Goal: Navigation & Orientation: Find specific page/section

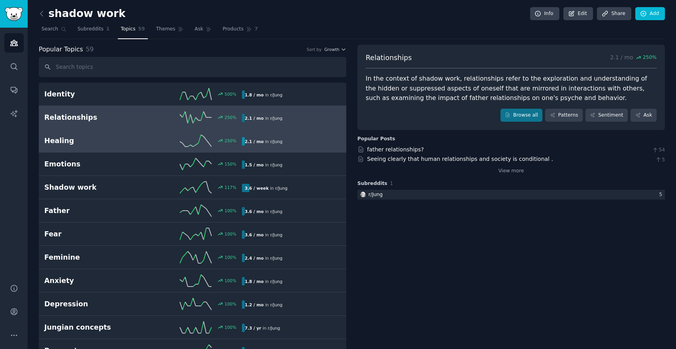
click at [141, 142] on h2 "Healing" at bounding box center [93, 141] width 99 height 10
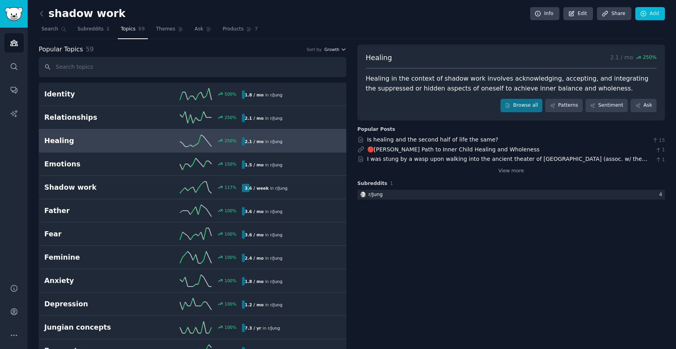
click at [339, 51] on button "Growth" at bounding box center [335, 50] width 22 height 6
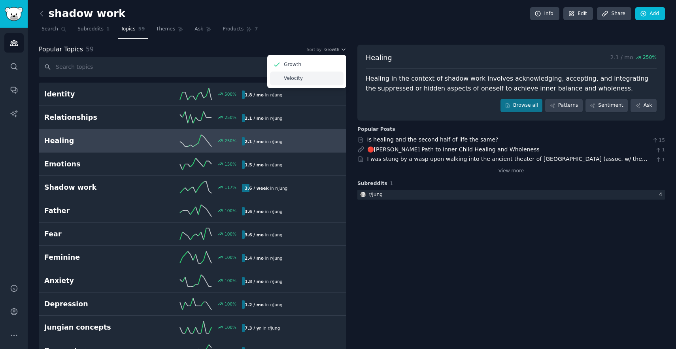
click at [324, 77] on div "Velocity" at bounding box center [306, 79] width 73 height 14
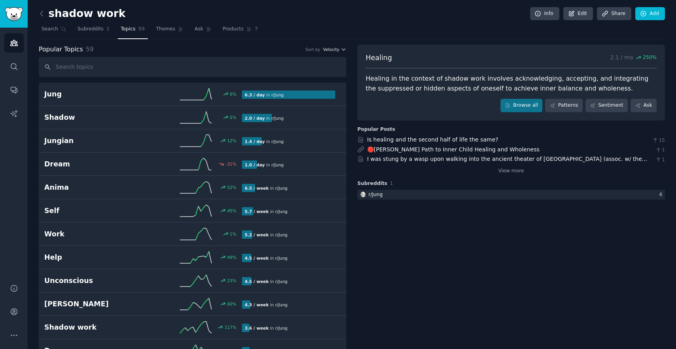
click at [335, 50] on span "Velocity" at bounding box center [331, 50] width 16 height 6
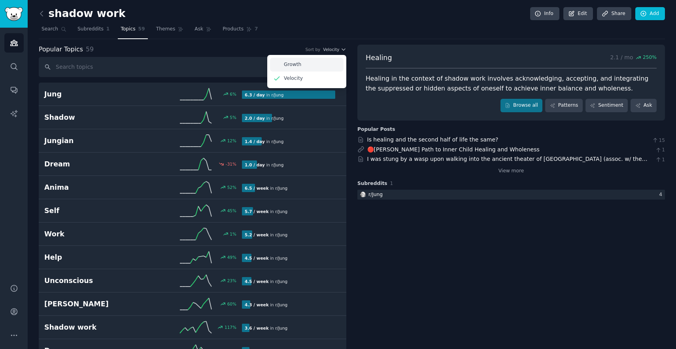
click at [325, 65] on div "Growth" at bounding box center [306, 65] width 73 height 14
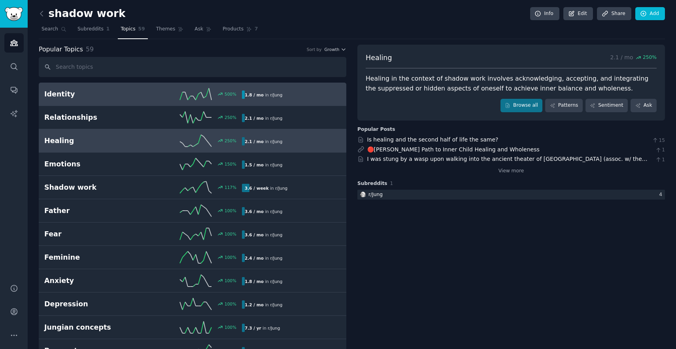
click at [140, 96] on h2 "Identity" at bounding box center [93, 94] width 99 height 10
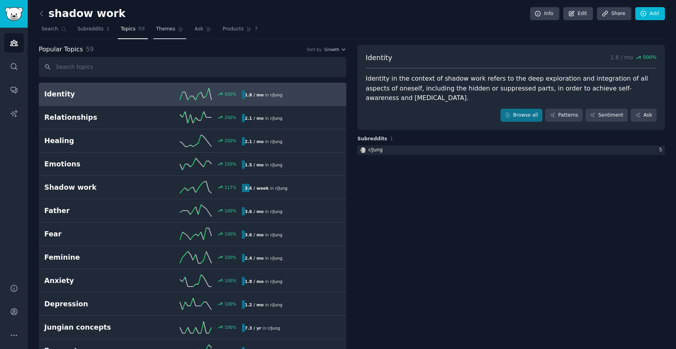
click at [161, 32] on span "Themes" at bounding box center [165, 29] width 19 height 7
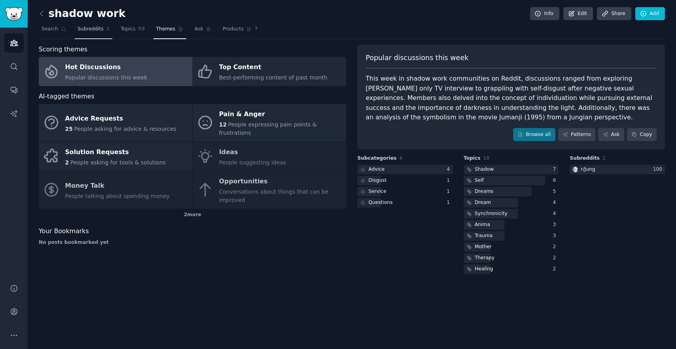
click at [106, 33] on link "Subreddits 1" at bounding box center [94, 31] width 38 height 16
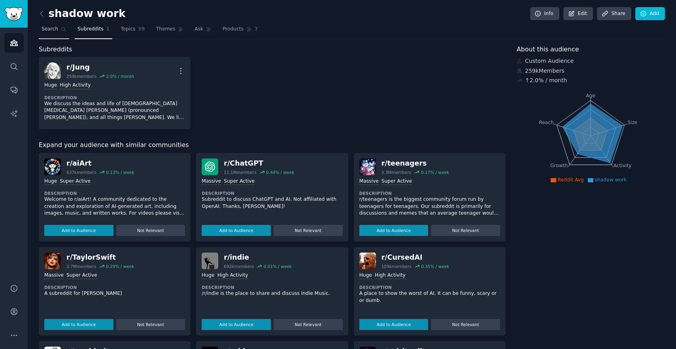
click at [55, 32] on span "Search" at bounding box center [49, 29] width 17 height 7
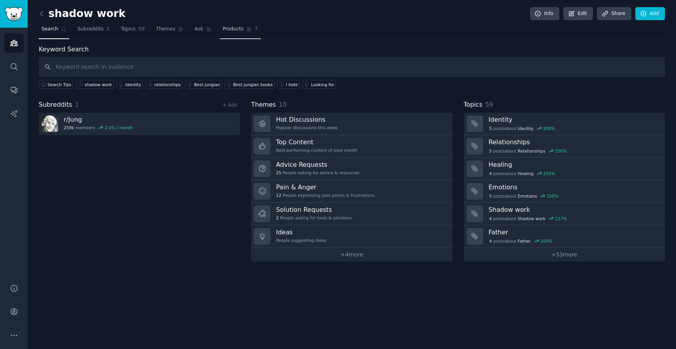
click at [226, 28] on span "Products" at bounding box center [232, 29] width 21 height 7
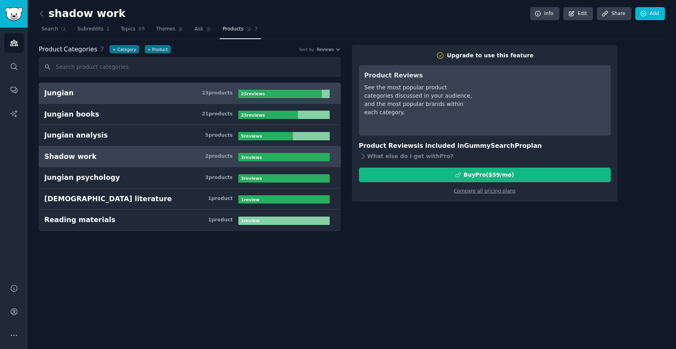
click at [164, 158] on h3 "Shadow work 2 product s" at bounding box center [141, 157] width 194 height 10
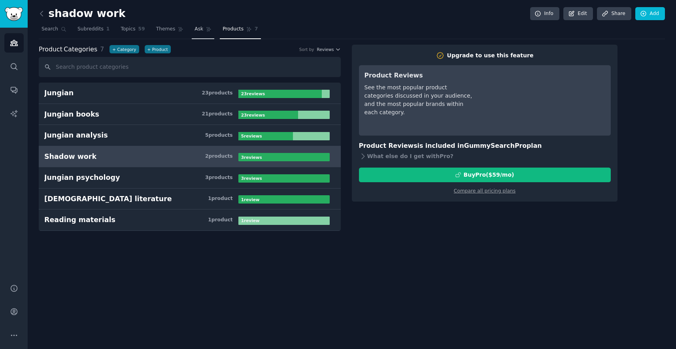
click at [199, 33] on link "Ask" at bounding box center [203, 31] width 23 height 16
